Goal: Navigation & Orientation: Find specific page/section

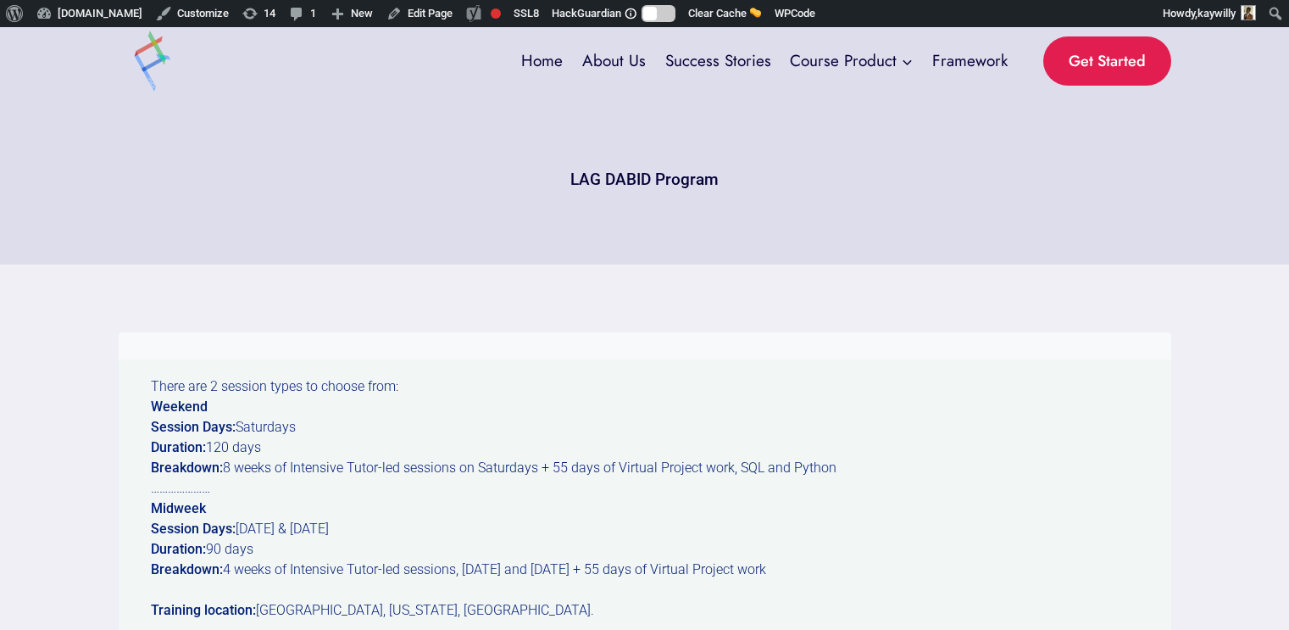
scroll to position [2913, 0]
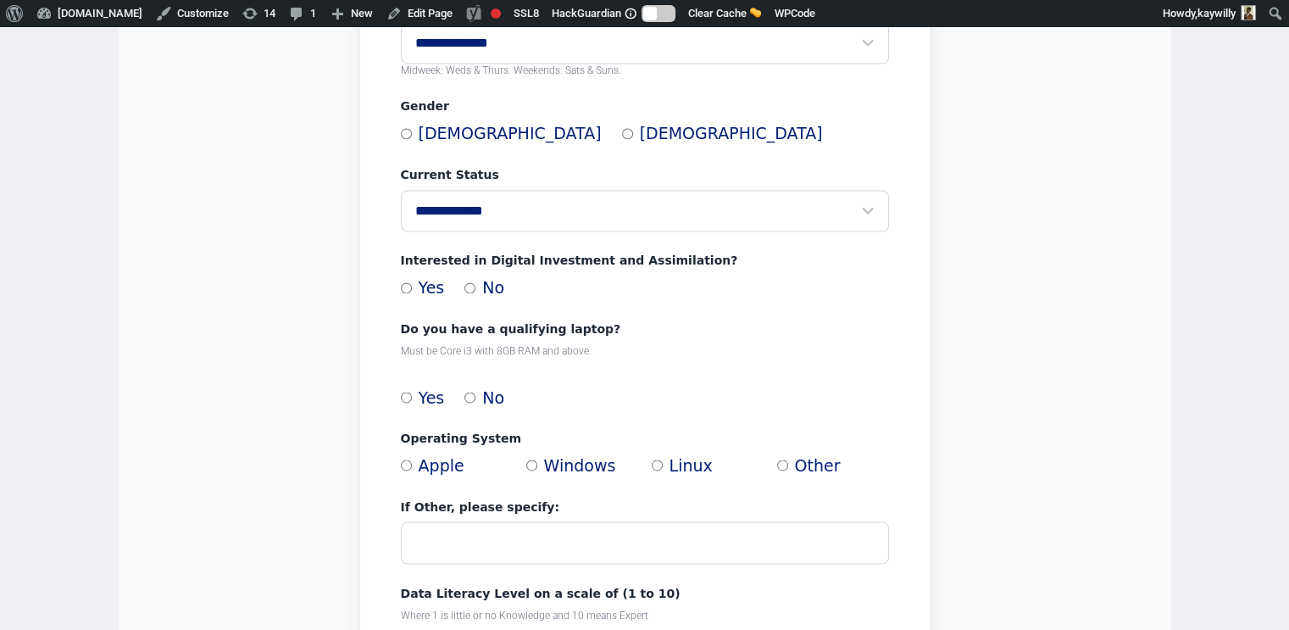
scroll to position [2849, 0]
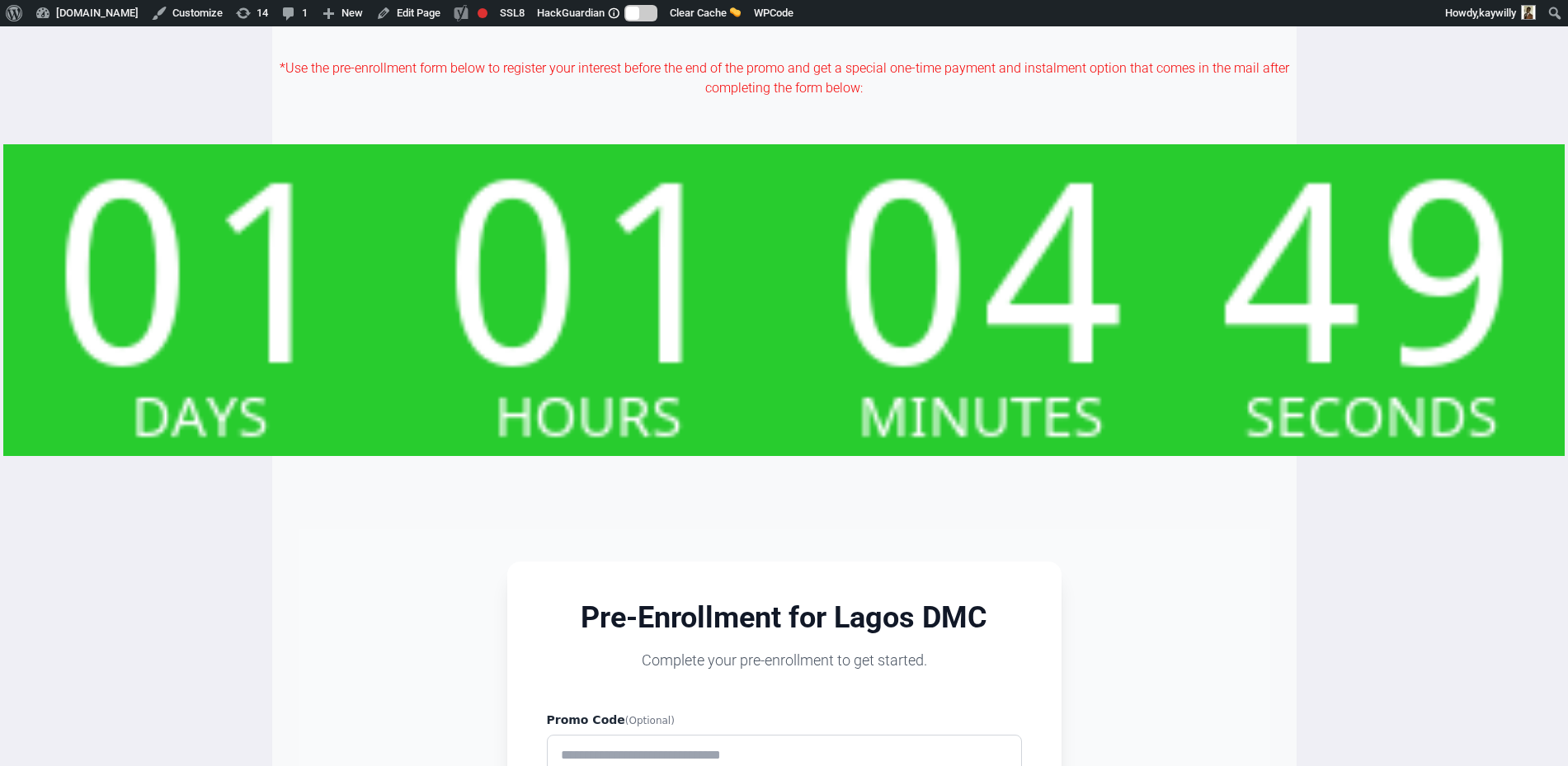
scroll to position [1607, 0]
